Goal: Information Seeking & Learning: Find specific fact

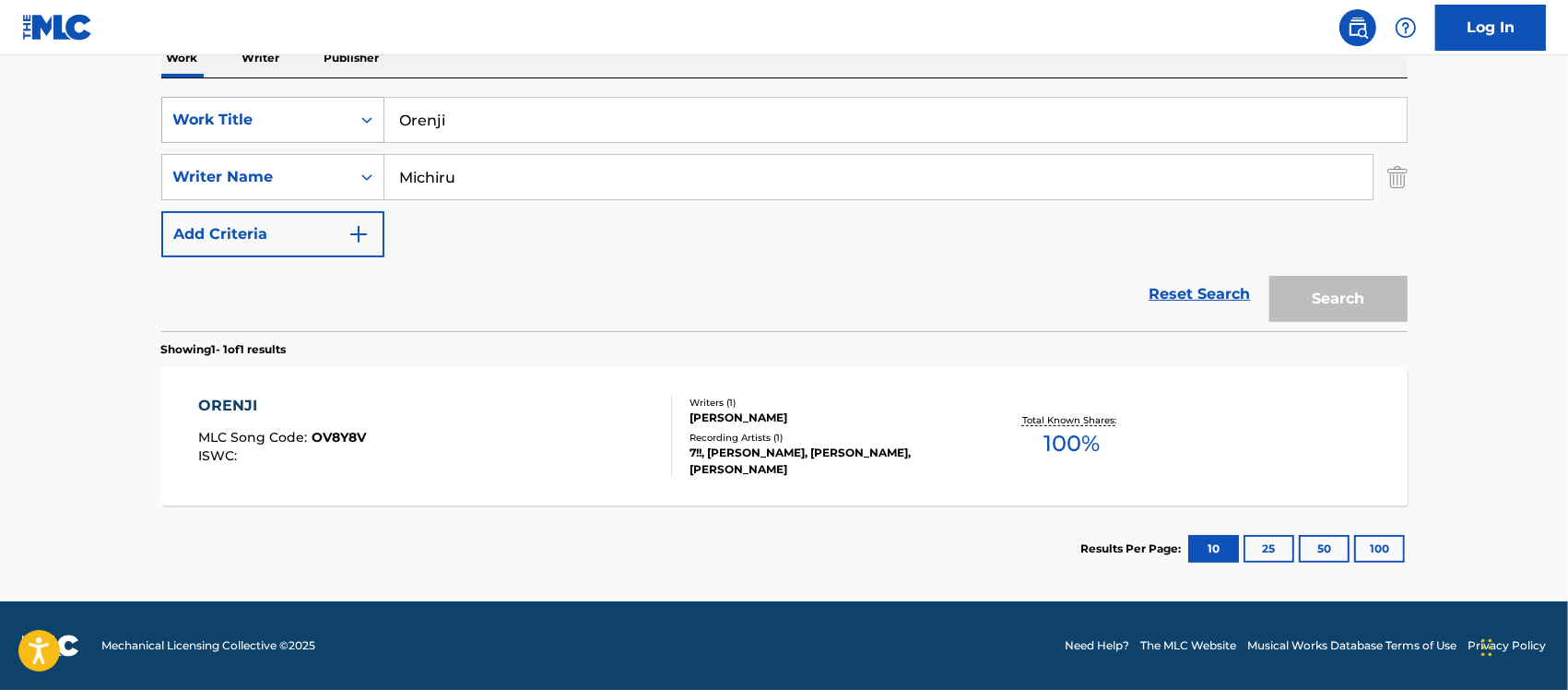
scroll to position [313, 0]
drag, startPoint x: 459, startPoint y: 117, endPoint x: 342, endPoint y: 116, distance: 117.0
click at [339, 113] on div "SearchWithCriteriaf6347602-040e-4483-bf3d-ab8bfaf8d6e4 Work Title Orenji" at bounding box center [784, 119] width 1246 height 46
paste input "Cha La Head Cha La"
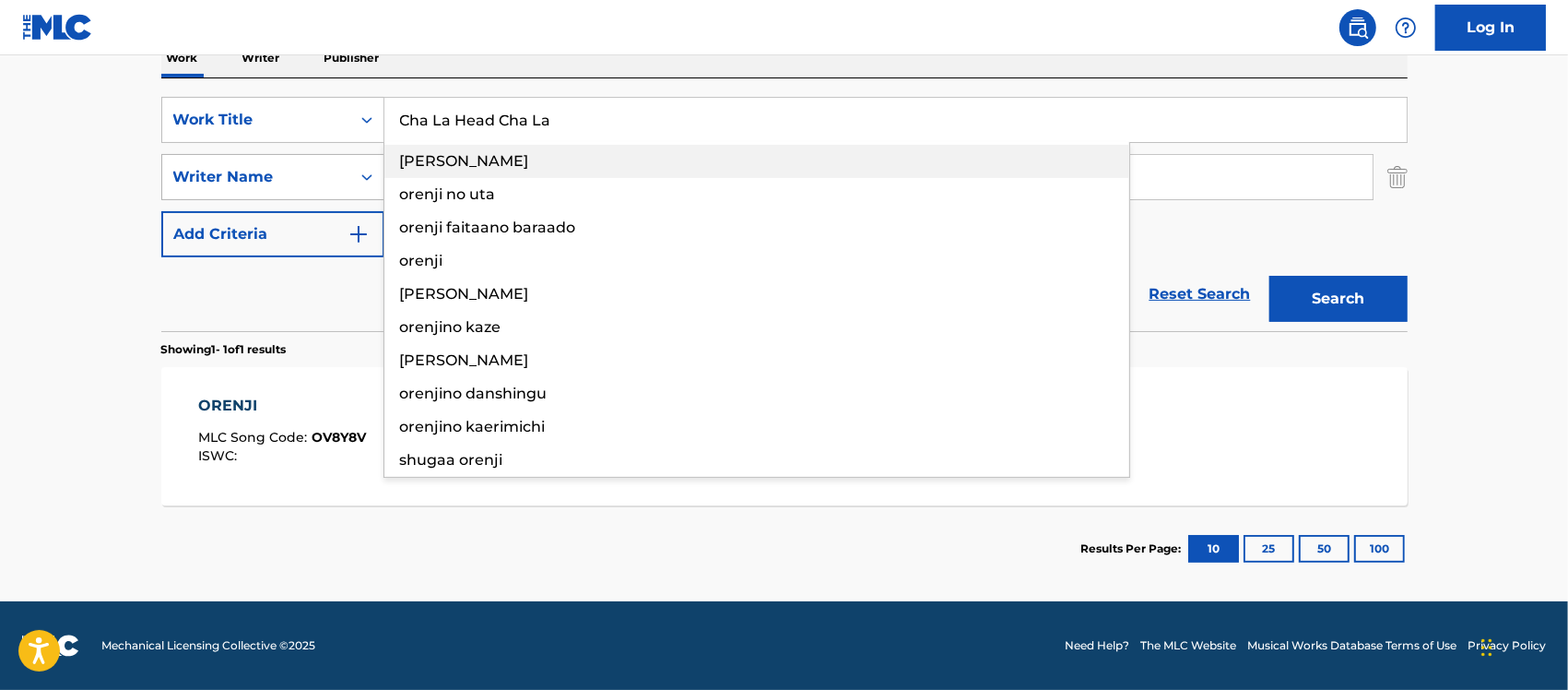
type input "Cha La Head Cha La"
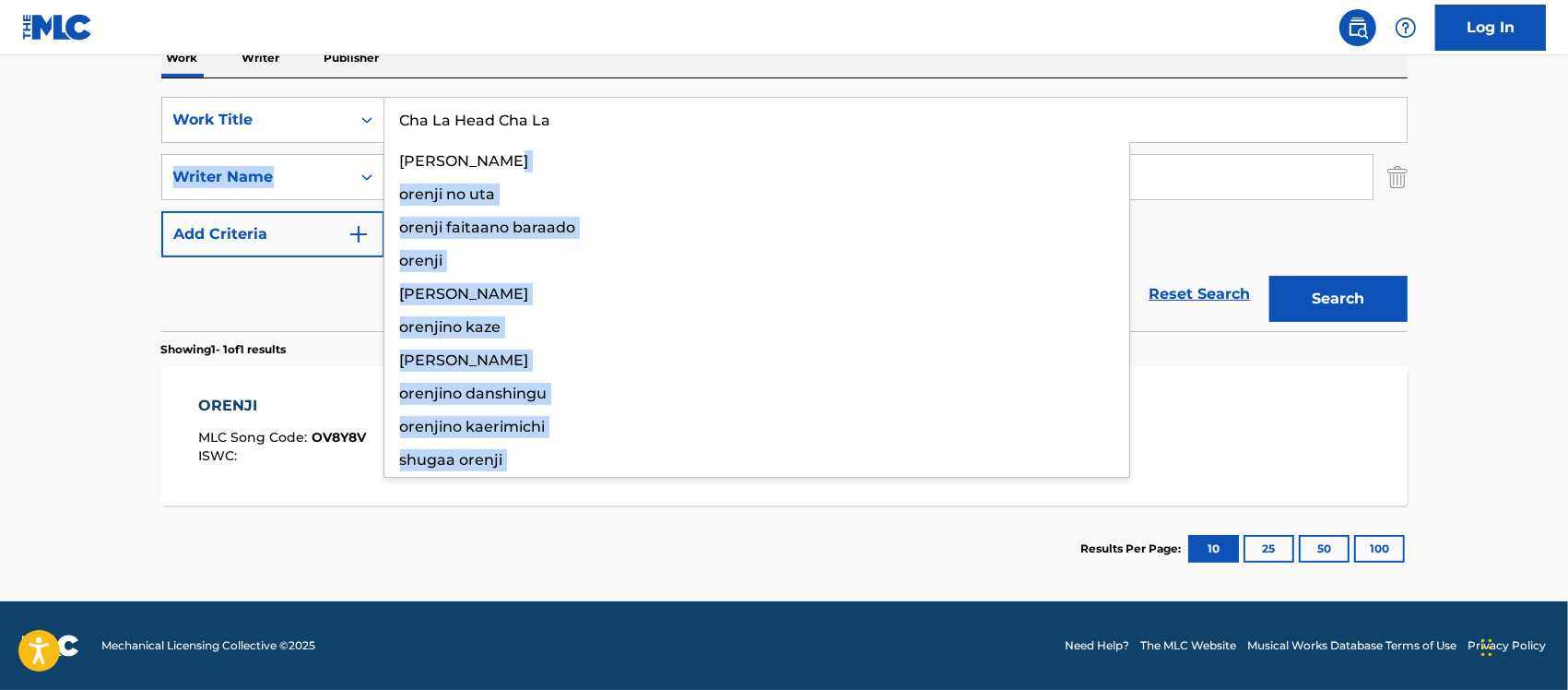
drag, startPoint x: 338, startPoint y: 164, endPoint x: 684, endPoint y: 163, distance: 346.0
click at [341, 164] on div "SearchWithCriteriaf6347602-040e-4483-bf3d-ab8bfaf8d6e4 Work Title Cha La Head C…" at bounding box center [784, 176] width 1246 height 160
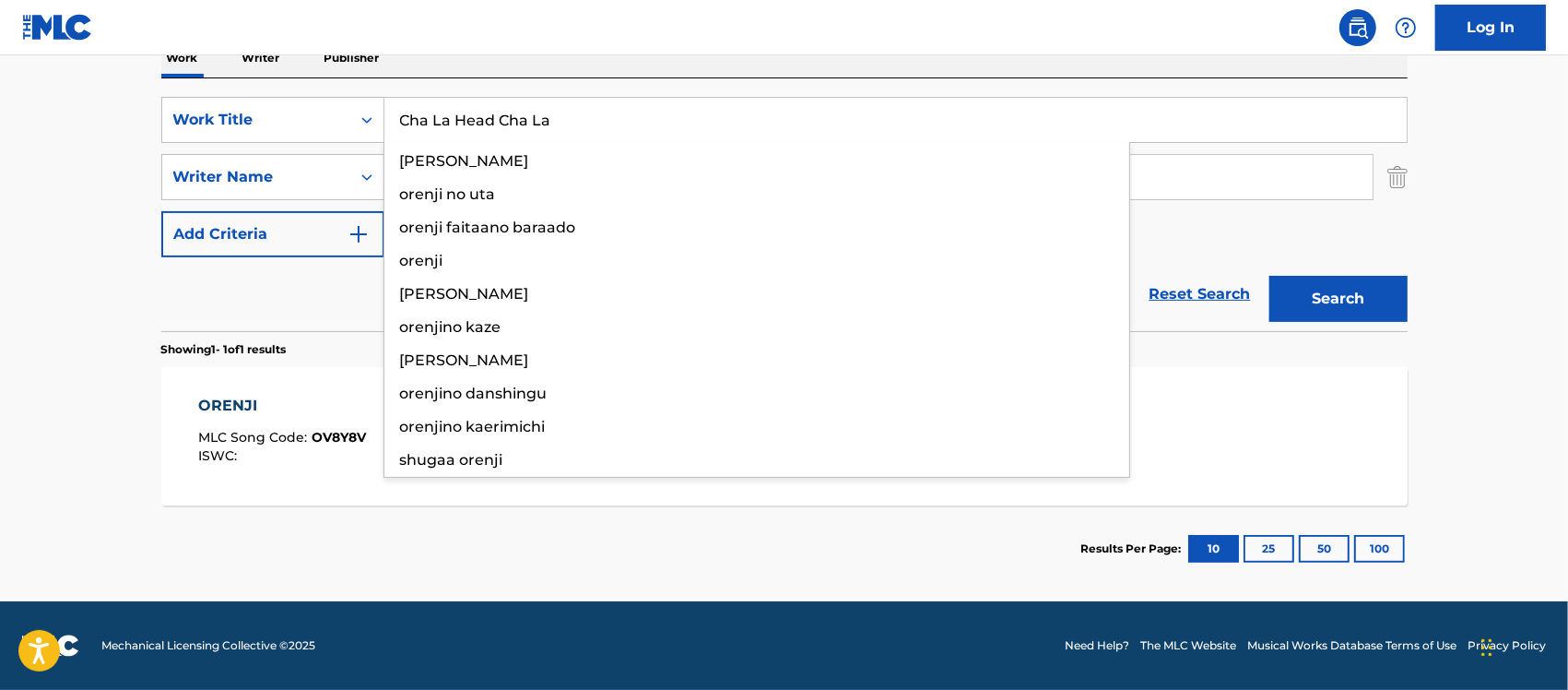
click at [690, 88] on div "SearchWithCriteriaf6347602-040e-4483-bf3d-ab8bfaf8d6e4 Work Title Cha La Head C…" at bounding box center [784, 204] width 1246 height 252
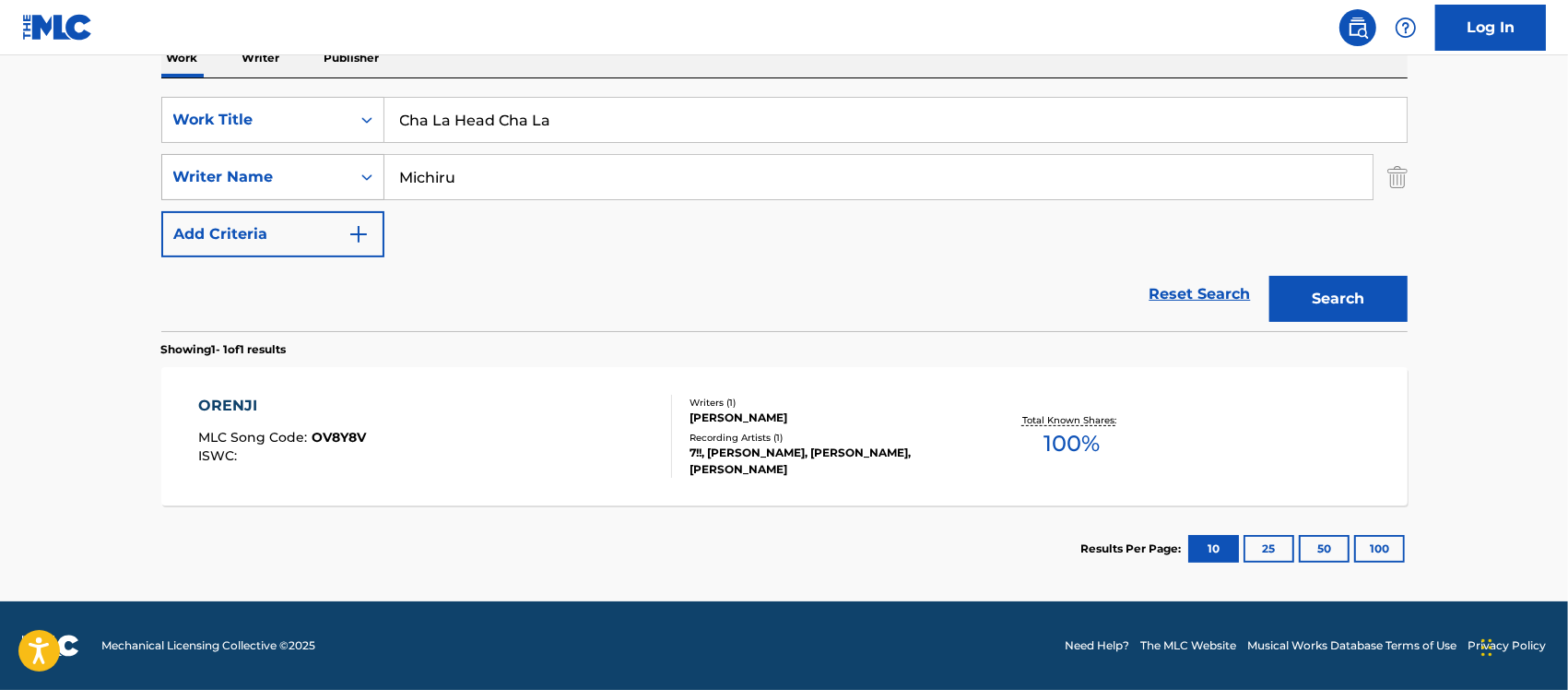
drag, startPoint x: 411, startPoint y: 172, endPoint x: 321, endPoint y: 172, distance: 90.0
click at [321, 172] on div "SearchWithCriteriaec198ae0-1188-474a-aa8c-cc98d97a64cb Writer Name [PERSON_NAME]" at bounding box center [784, 177] width 1246 height 46
click at [1335, 295] on button "Search" at bounding box center [1339, 299] width 139 height 46
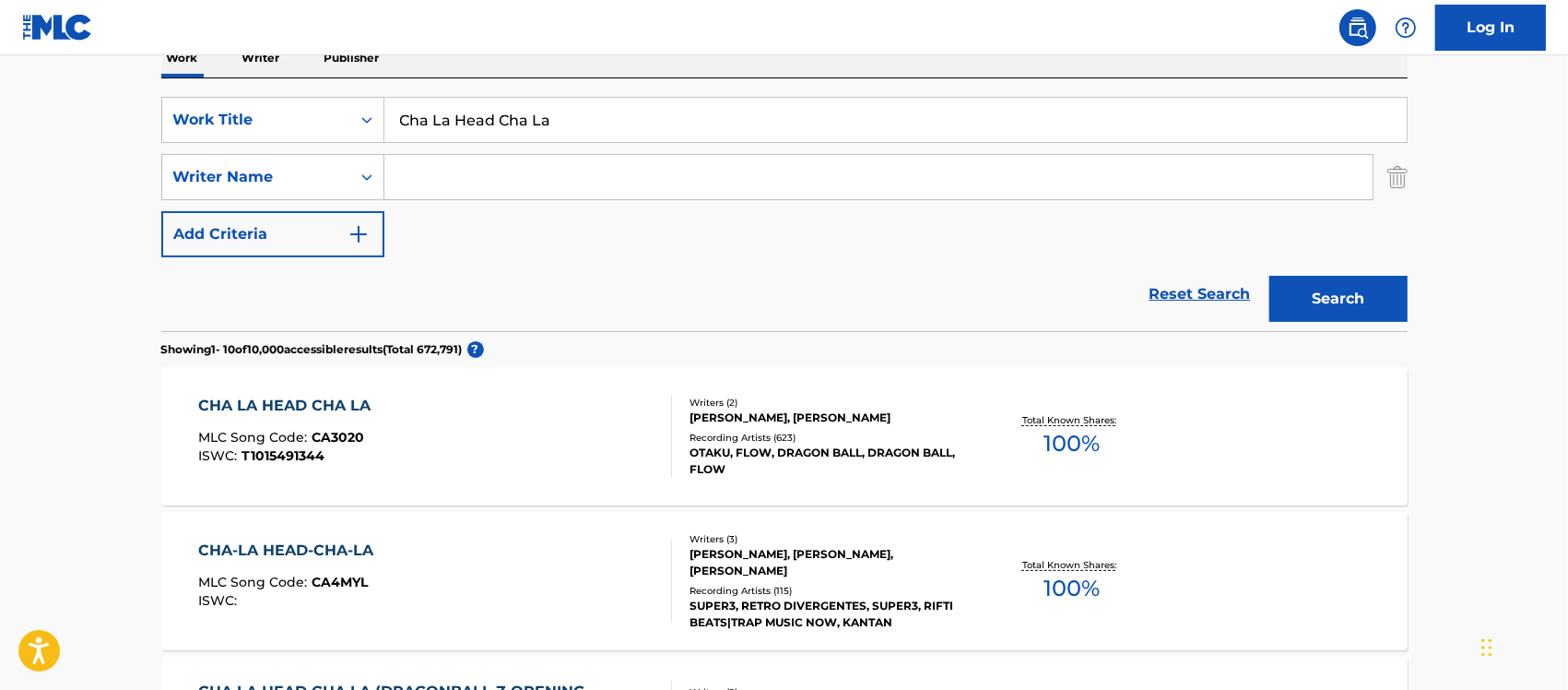
click at [610, 442] on div "CHA LA HEAD CHA LA MLC Song Code : CA3020 ISWC : T1015491344" at bounding box center [436, 436] width 474 height 83
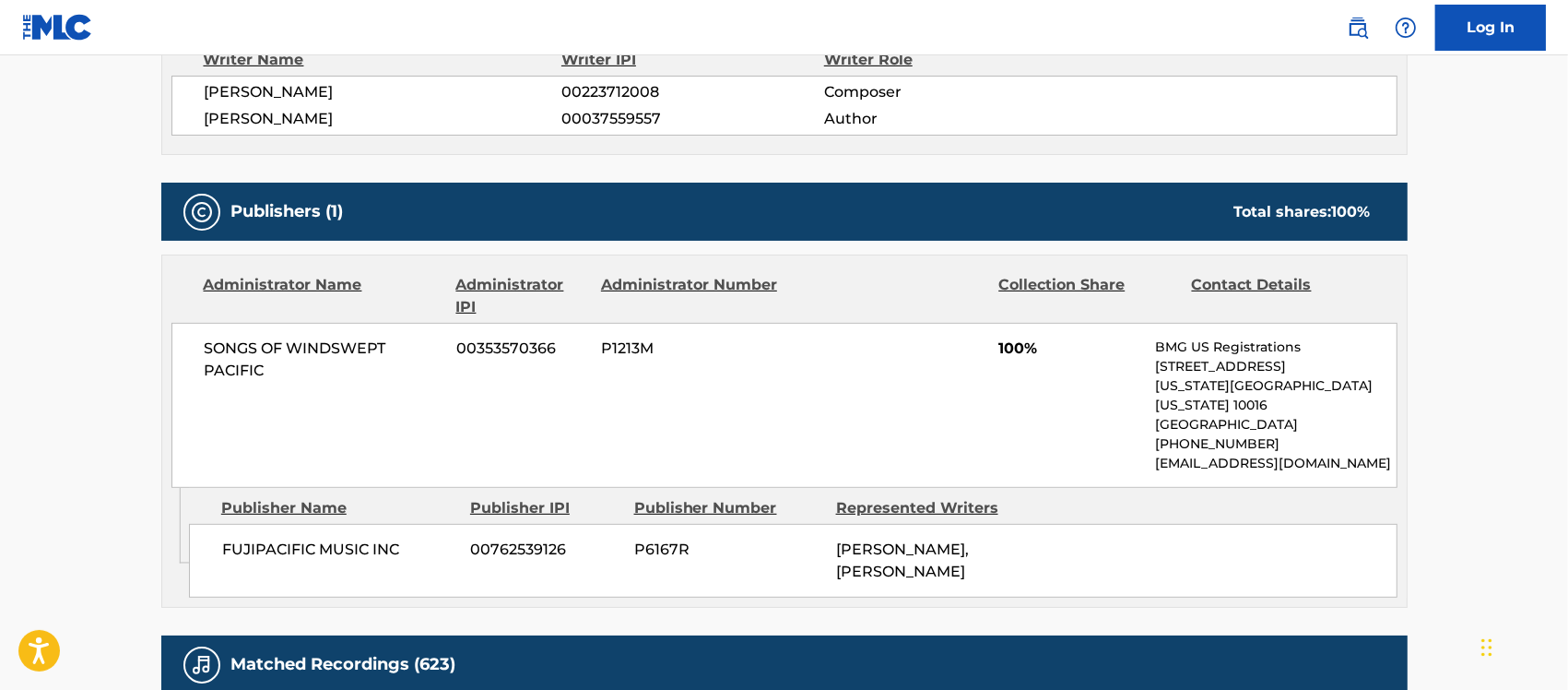
scroll to position [346, 0]
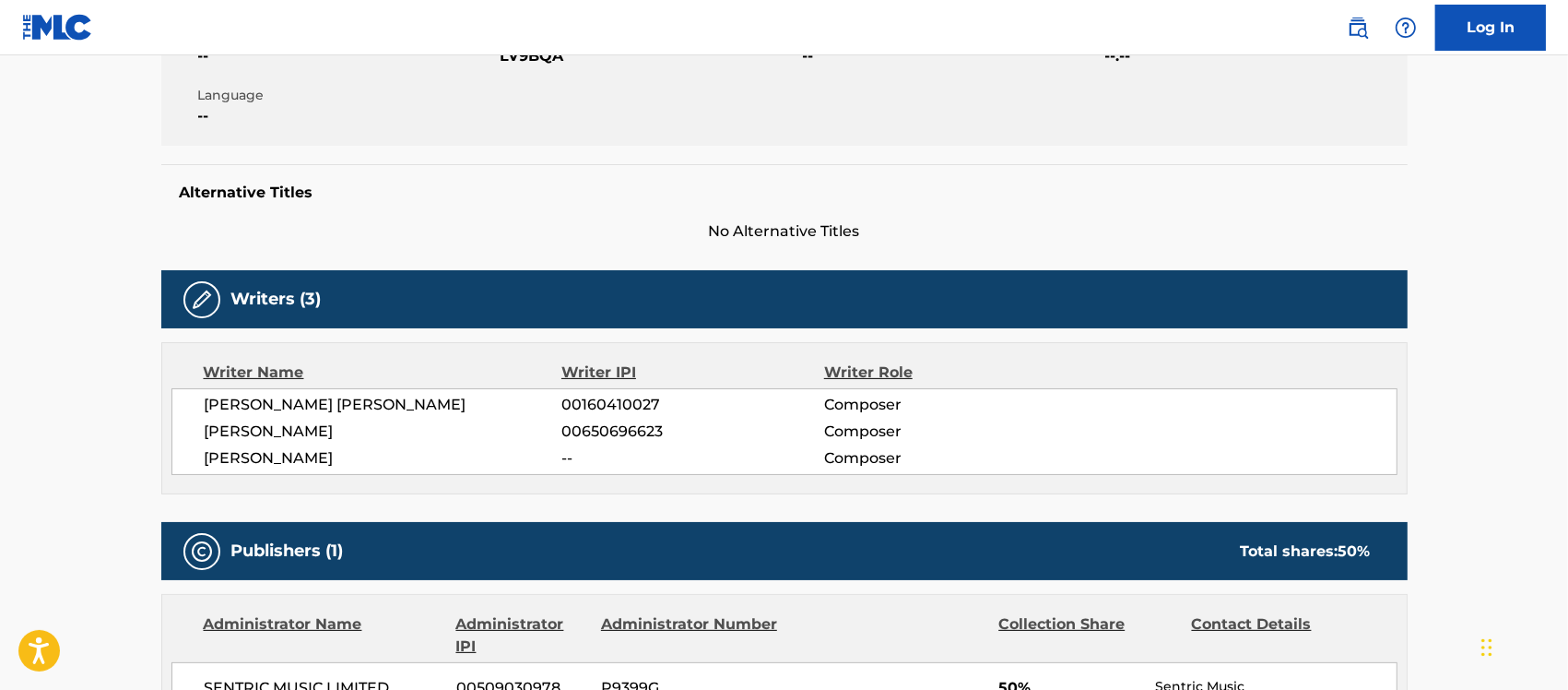
scroll to position [346, 0]
